Goal: Check status: Check status

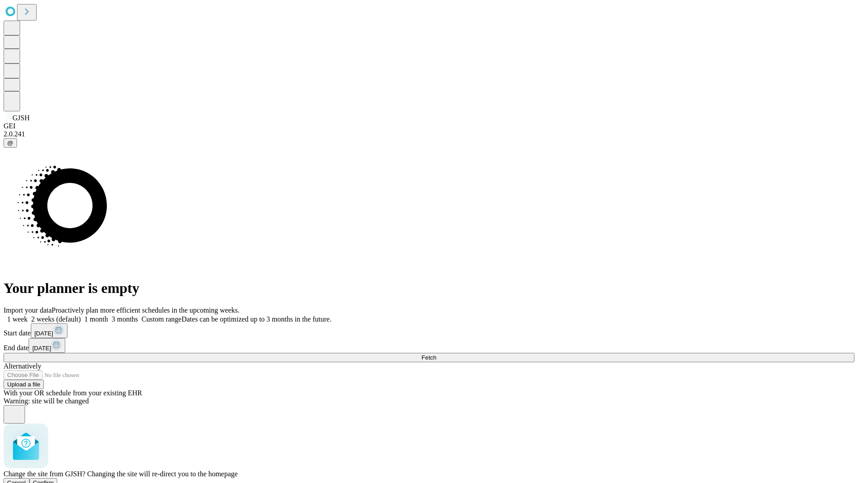
click at [54, 479] on span "Confirm" at bounding box center [43, 482] width 21 height 7
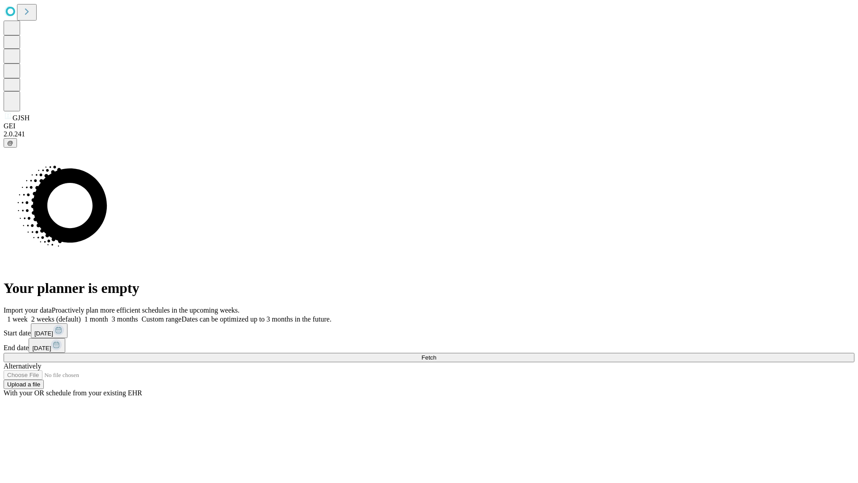
click at [81, 315] on label "2 weeks (default)" at bounding box center [54, 319] width 53 height 8
click at [436, 354] on span "Fetch" at bounding box center [428, 357] width 15 height 7
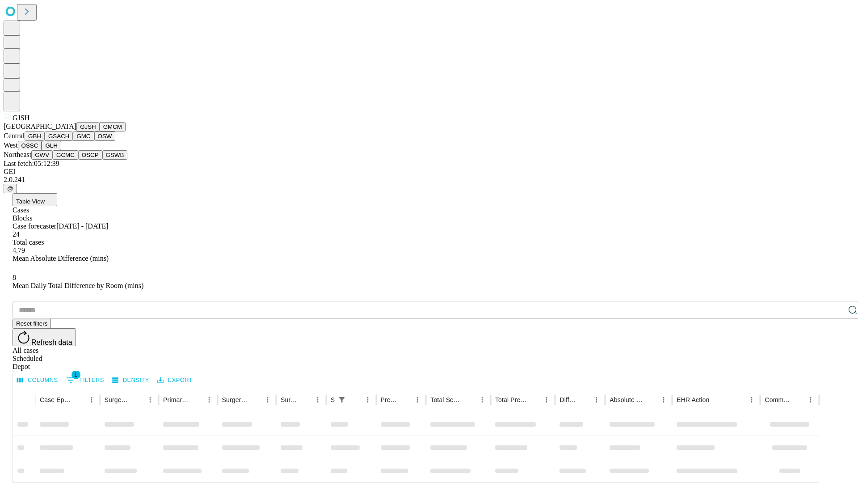
click at [100, 131] on button "GMCM" at bounding box center [113, 126] width 26 height 9
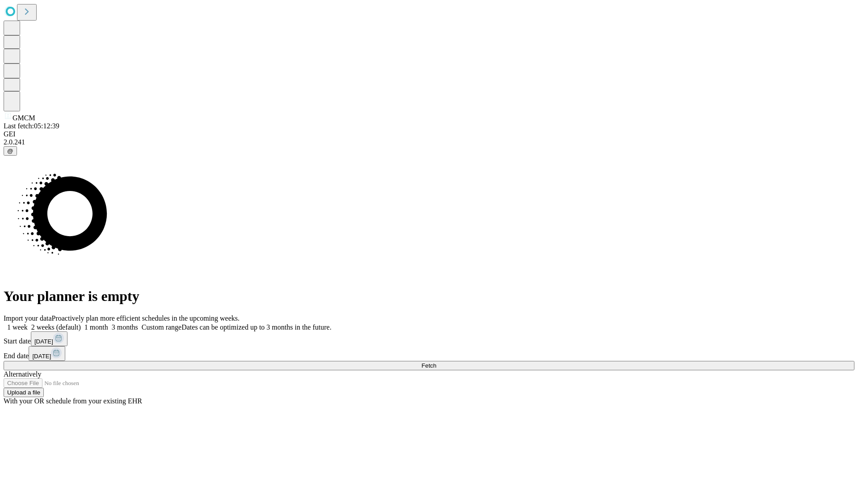
click at [81, 323] on label "2 weeks (default)" at bounding box center [54, 327] width 53 height 8
click at [436, 362] on span "Fetch" at bounding box center [428, 365] width 15 height 7
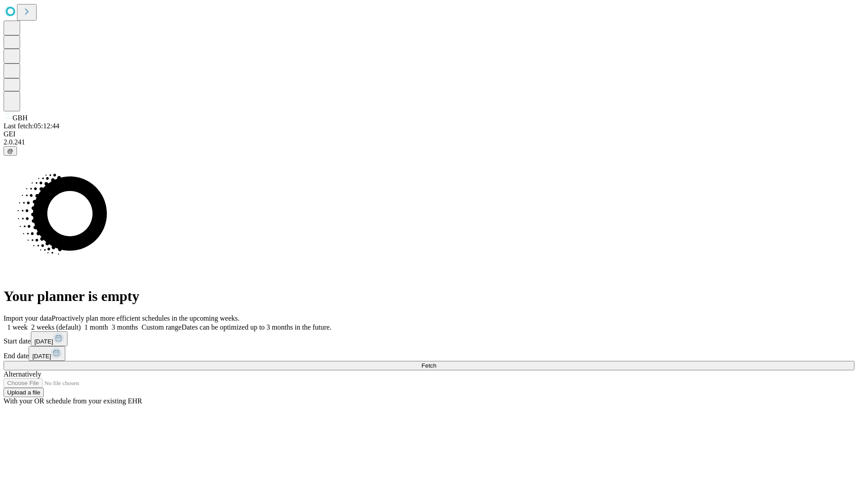
click at [81, 323] on label "2 weeks (default)" at bounding box center [54, 327] width 53 height 8
click at [436, 362] on span "Fetch" at bounding box center [428, 365] width 15 height 7
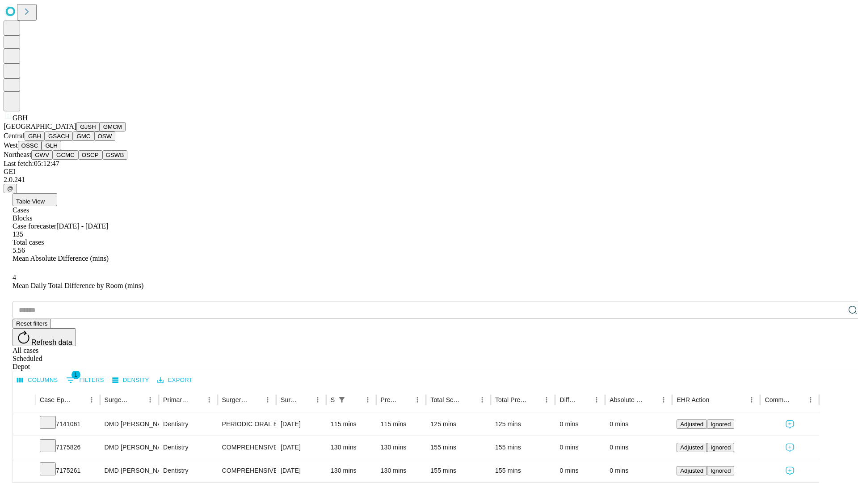
click at [69, 141] on button "GSACH" at bounding box center [59, 135] width 28 height 9
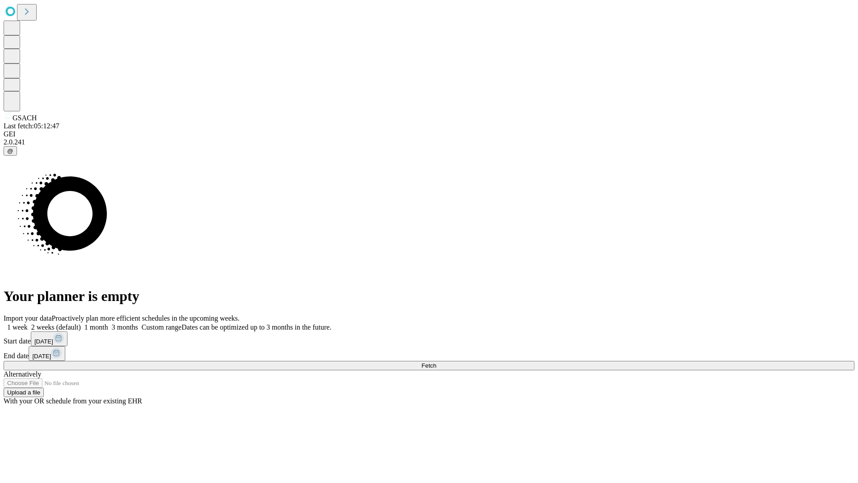
click at [436, 362] on span "Fetch" at bounding box center [428, 365] width 15 height 7
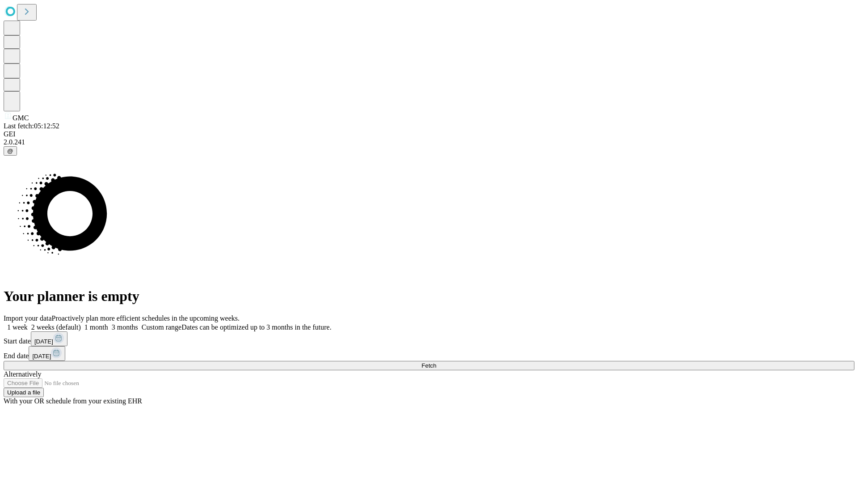
click at [81, 323] on label "2 weeks (default)" at bounding box center [54, 327] width 53 height 8
click at [436, 362] on span "Fetch" at bounding box center [428, 365] width 15 height 7
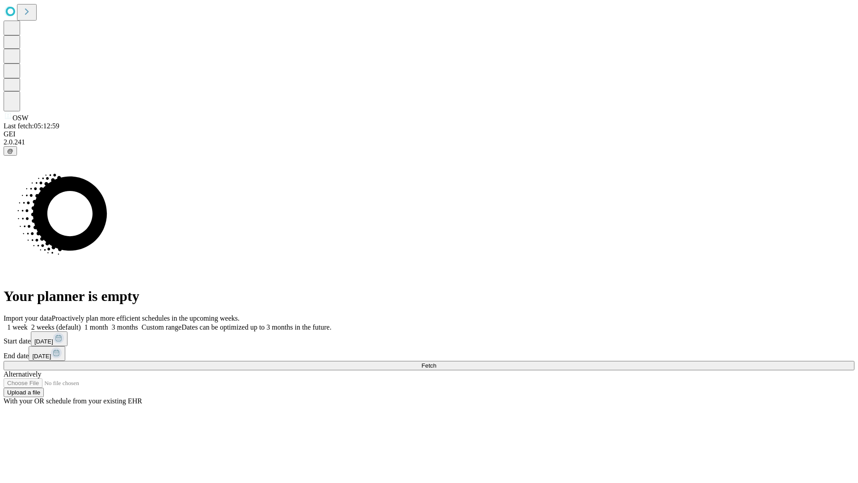
click at [436, 362] on span "Fetch" at bounding box center [428, 365] width 15 height 7
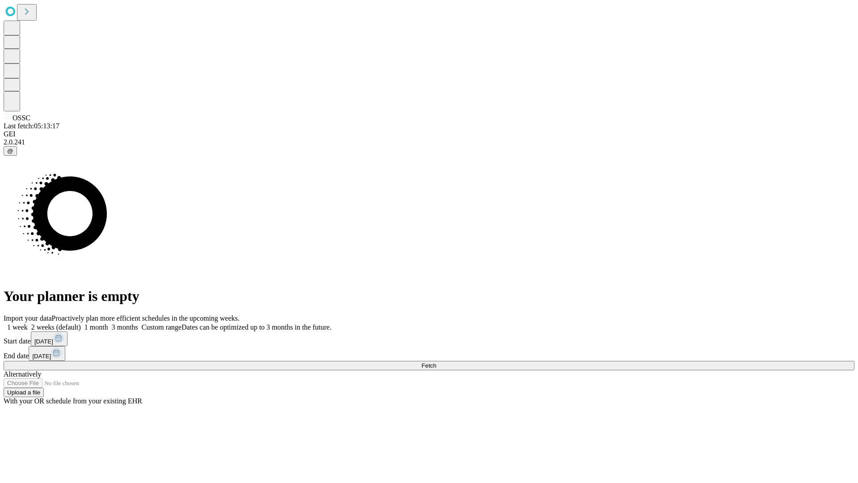
click at [81, 323] on label "2 weeks (default)" at bounding box center [54, 327] width 53 height 8
click at [436, 362] on span "Fetch" at bounding box center [428, 365] width 15 height 7
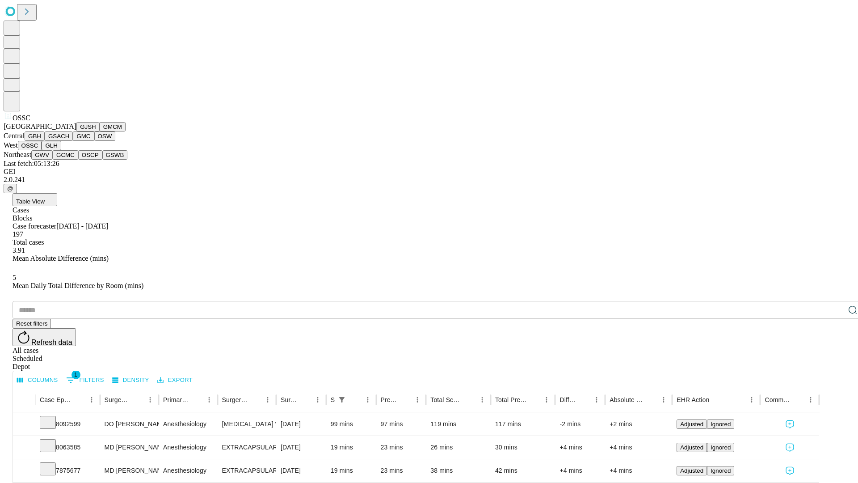
click at [61, 150] on button "GLH" at bounding box center [51, 145] width 19 height 9
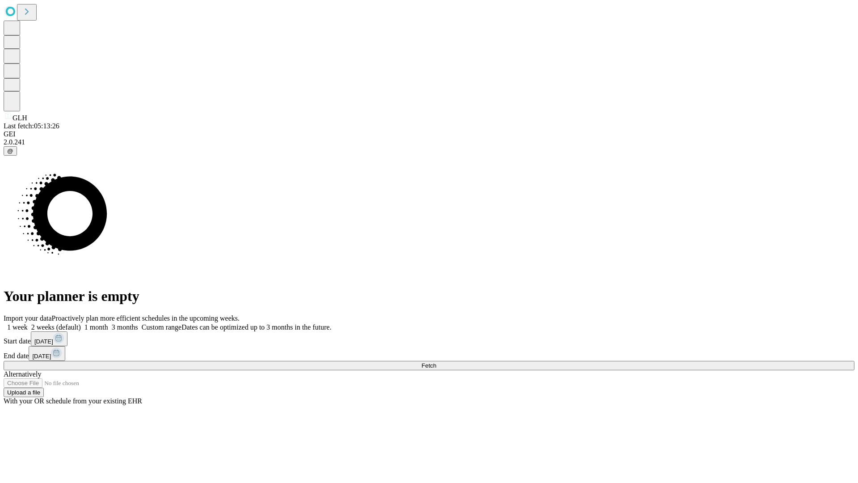
click at [81, 323] on label "2 weeks (default)" at bounding box center [54, 327] width 53 height 8
click at [436, 362] on span "Fetch" at bounding box center [428, 365] width 15 height 7
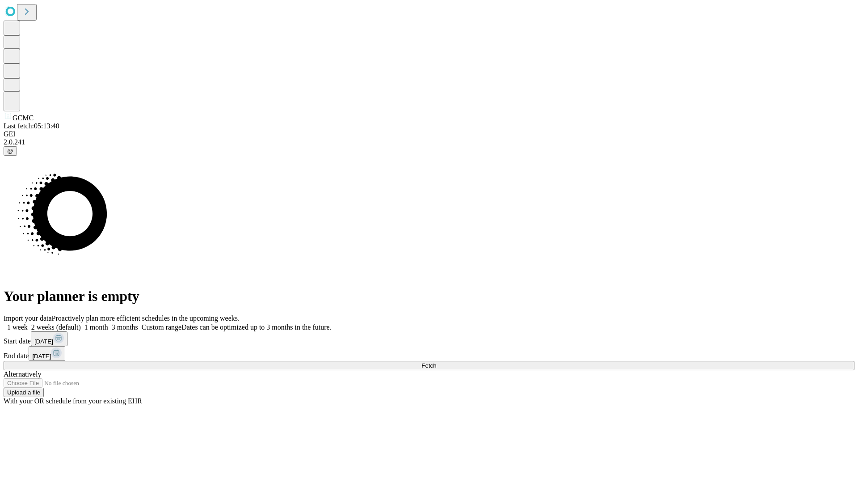
click at [81, 323] on label "2 weeks (default)" at bounding box center [54, 327] width 53 height 8
click at [436, 362] on span "Fetch" at bounding box center [428, 365] width 15 height 7
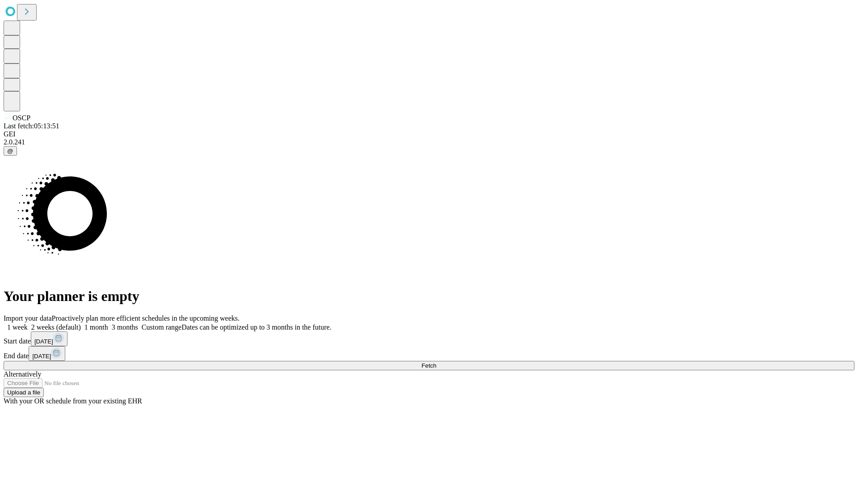
click at [81, 323] on label "2 weeks (default)" at bounding box center [54, 327] width 53 height 8
click at [436, 362] on span "Fetch" at bounding box center [428, 365] width 15 height 7
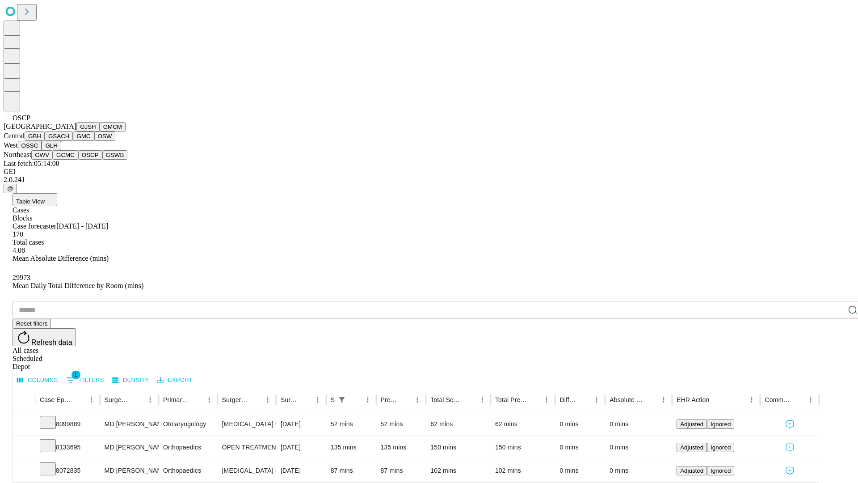
click at [102, 160] on button "GSWB" at bounding box center [114, 154] width 25 height 9
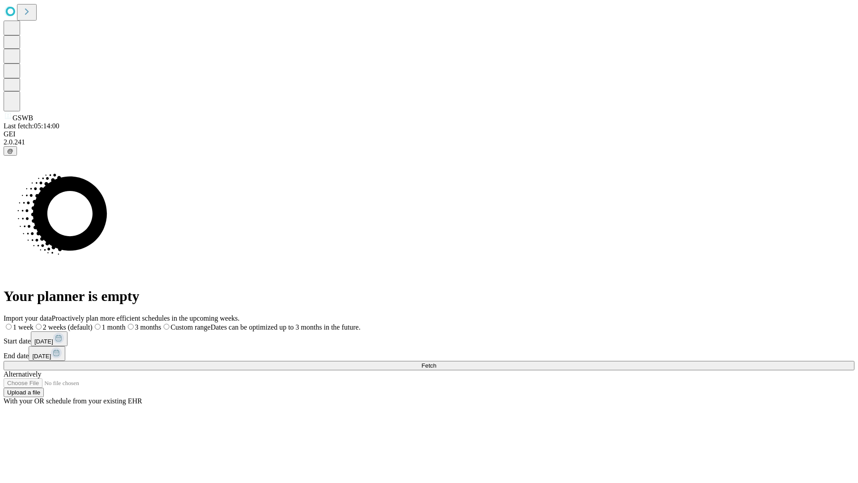
click at [92, 323] on label "2 weeks (default)" at bounding box center [63, 327] width 59 height 8
click at [436, 362] on span "Fetch" at bounding box center [428, 365] width 15 height 7
